Goal: Information Seeking & Learning: Compare options

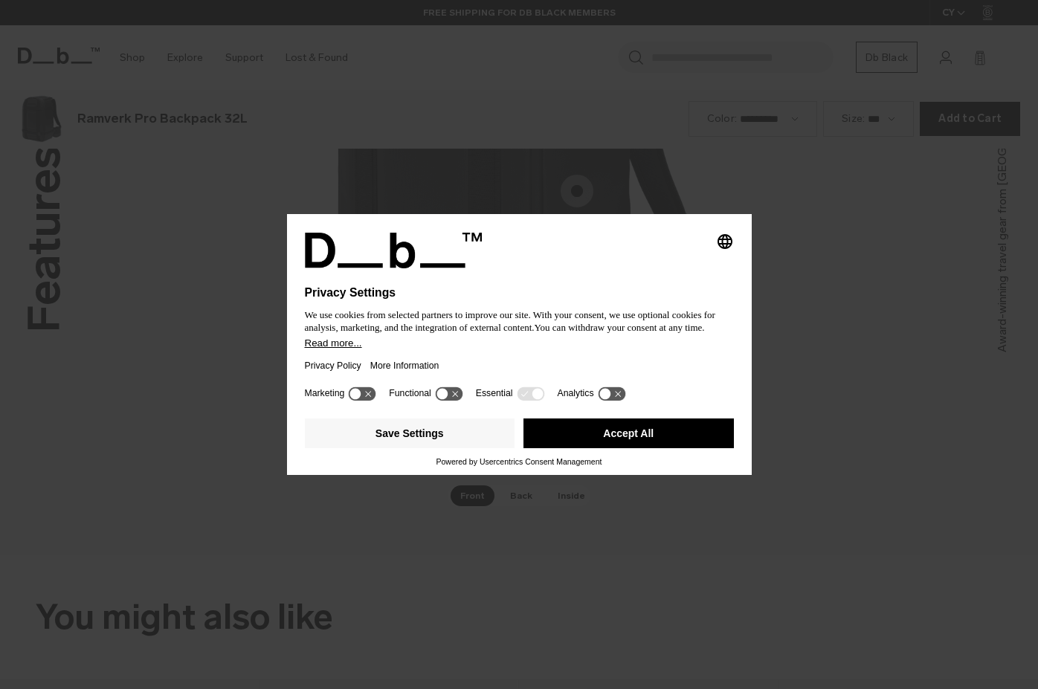
scroll to position [2068, 0]
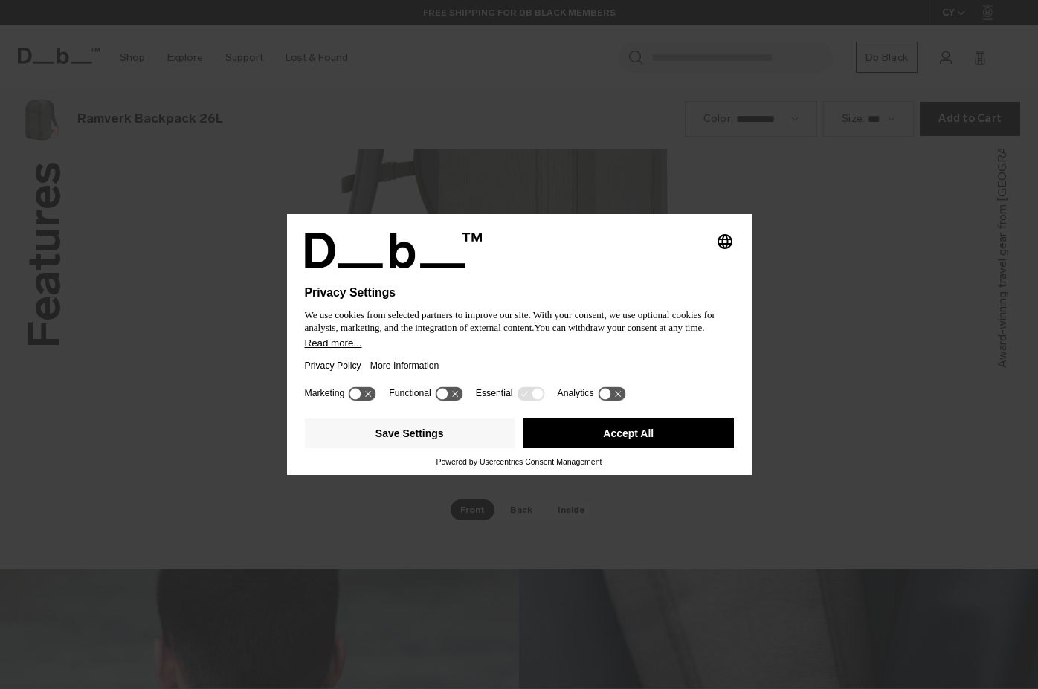
scroll to position [2068, 0]
